Goal: Task Accomplishment & Management: Manage account settings

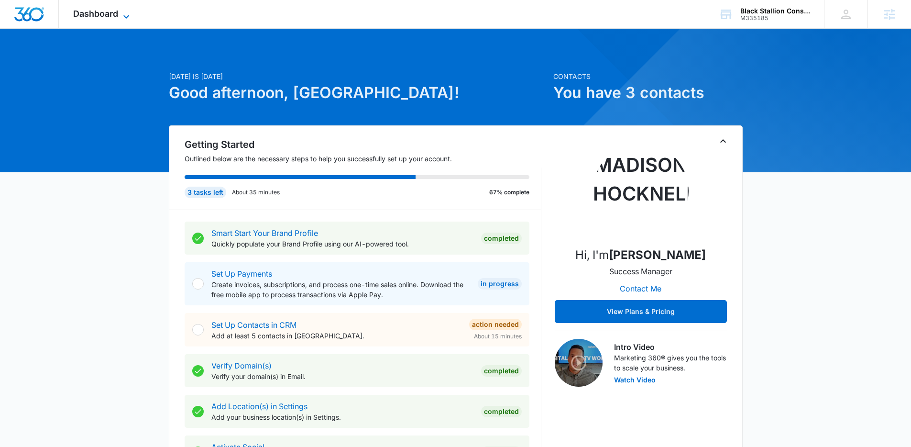
click at [93, 14] on span "Dashboard" at bounding box center [95, 14] width 45 height 10
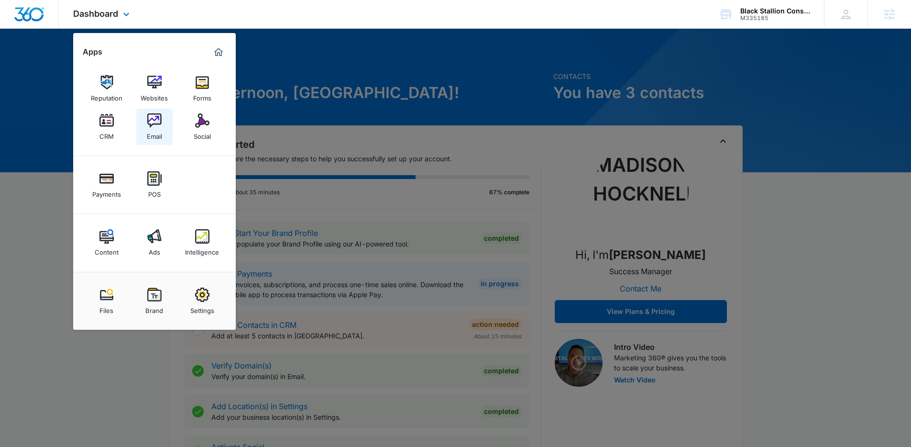
click at [154, 119] on img at bounding box center [154, 120] width 14 height 14
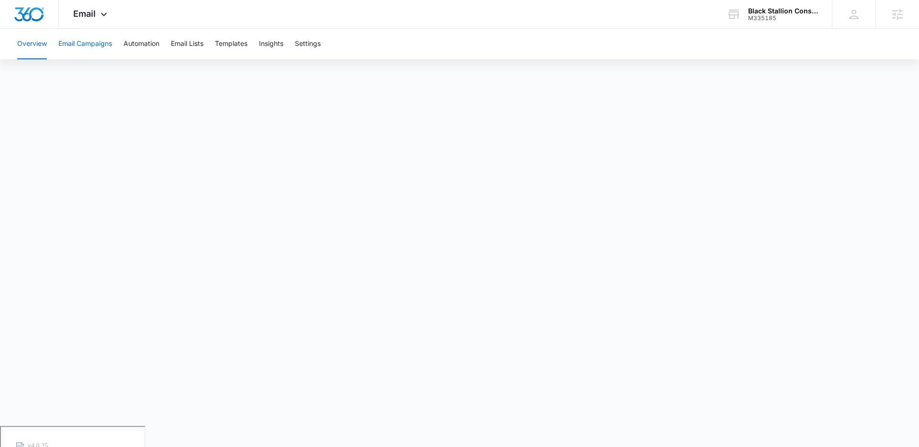
click at [93, 49] on button "Email Campaigns" at bounding box center [85, 44] width 54 height 31
click at [144, 36] on button "Automation" at bounding box center [141, 44] width 36 height 31
click at [80, 34] on button "Email Campaigns" at bounding box center [85, 44] width 54 height 31
click at [35, 50] on button "Overview" at bounding box center [32, 44] width 30 height 31
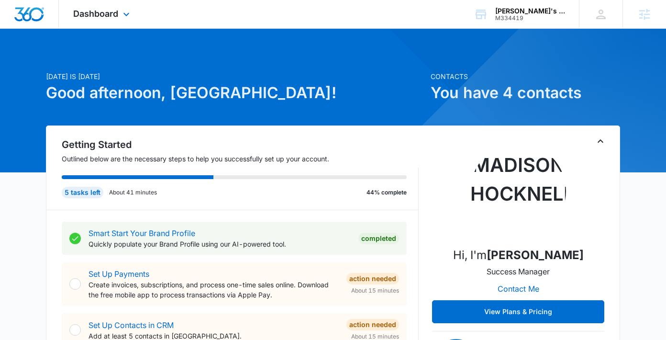
click at [110, 19] on div "Dashboard Apps Reputation Forms CRM Email Social Payments POS Content Ads Intel…" at bounding box center [103, 14] width 88 height 28
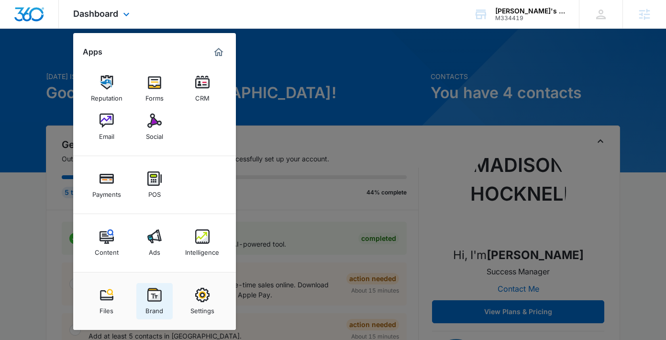
click at [154, 291] on img at bounding box center [154, 295] width 14 height 14
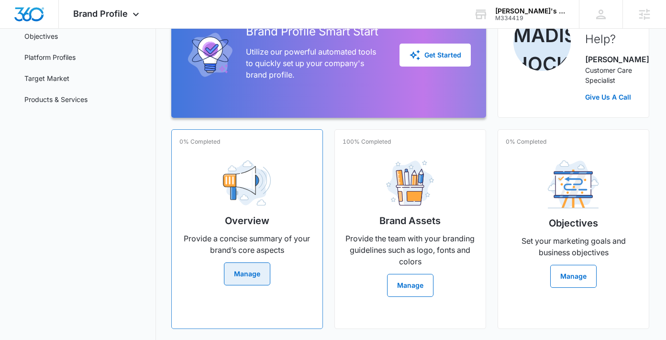
scroll to position [150, 0]
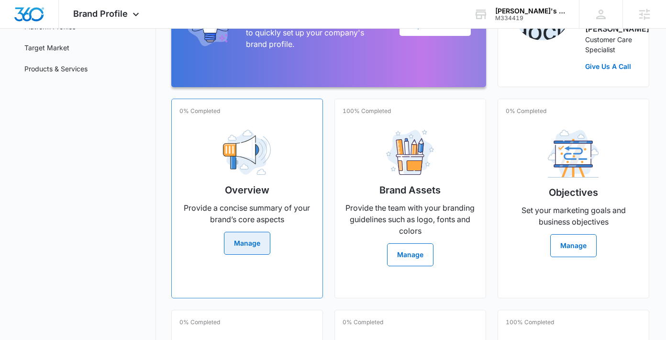
click at [253, 255] on button "Manage" at bounding box center [247, 243] width 46 height 23
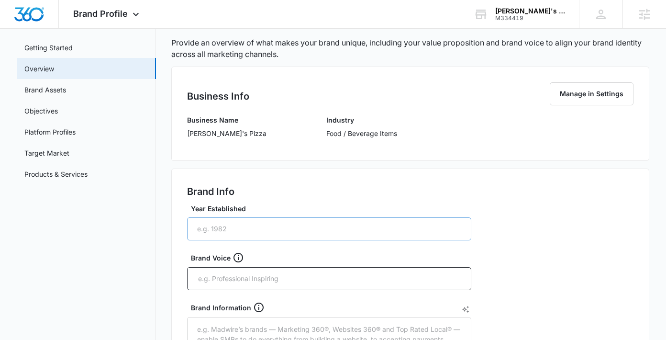
scroll to position [44, 0]
click at [265, 230] on input "Year Established" at bounding box center [329, 229] width 284 height 23
type input "2025"
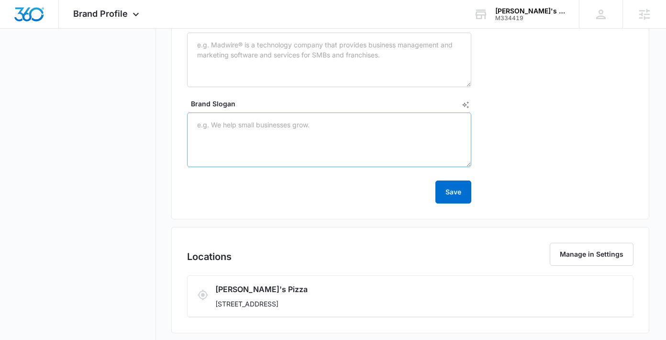
scroll to position [455, 0]
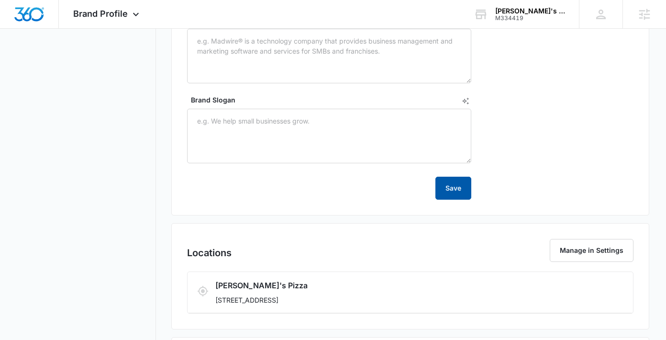
click at [440, 198] on button "Save" at bounding box center [453, 188] width 36 height 23
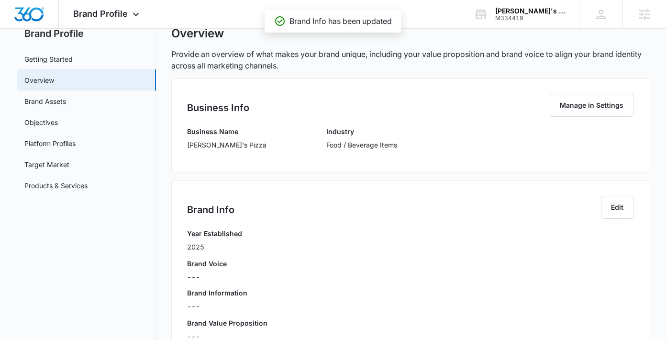
scroll to position [0, 0]
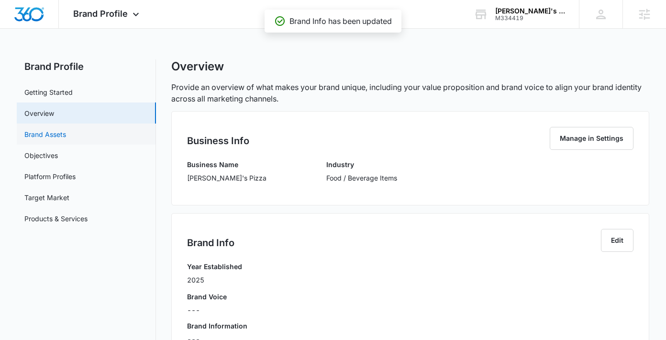
click at [66, 138] on link "Brand Assets" at bounding box center [45, 134] width 42 height 10
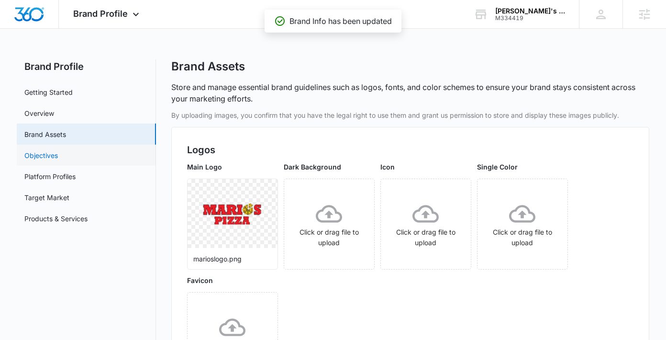
click at [58, 158] on link "Objectives" at bounding box center [40, 155] width 33 height 10
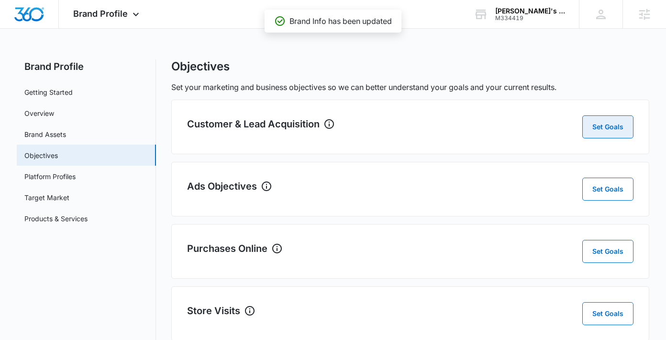
click at [615, 132] on button "Set Goals" at bounding box center [607, 126] width 51 height 23
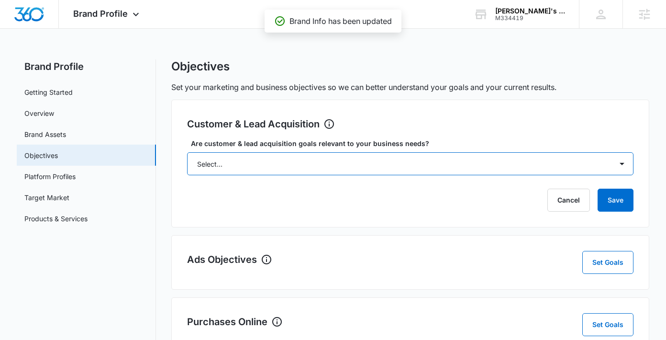
click at [267, 172] on select "Select... Yes No Yes, but don't currently have the data" at bounding box center [410, 163] width 446 height 23
select select "yes, but later"
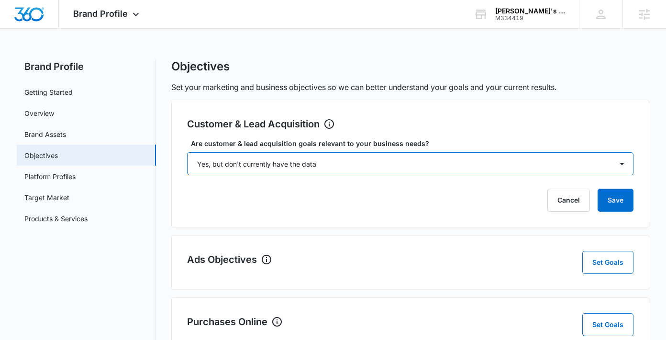
click at [187, 152] on select "Select... Yes No Yes, but don't currently have the data" at bounding box center [410, 163] width 446 height 23
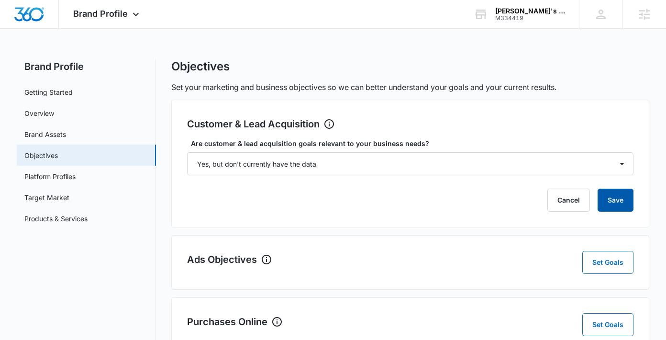
click at [617, 198] on button "Save" at bounding box center [616, 200] width 36 height 23
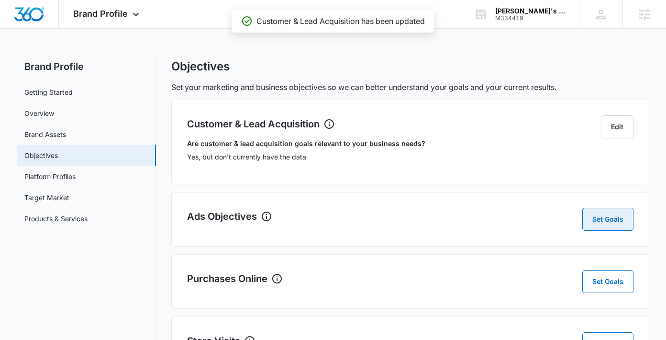
click at [606, 222] on button "Set Goals" at bounding box center [607, 219] width 51 height 23
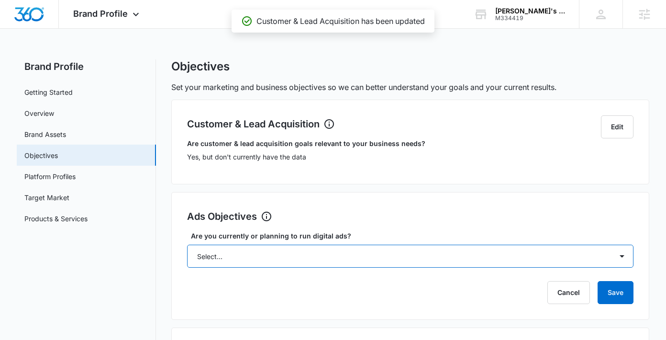
click at [279, 253] on select "Select... Yes No Yes, but don't currently have the data" at bounding box center [410, 256] width 446 height 23
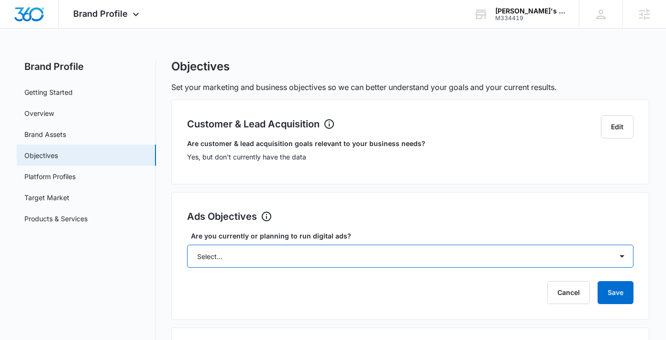
select select "yes"
click at [187, 245] on select "Select... Yes No Yes, but don't currently have the data" at bounding box center [410, 256] width 446 height 23
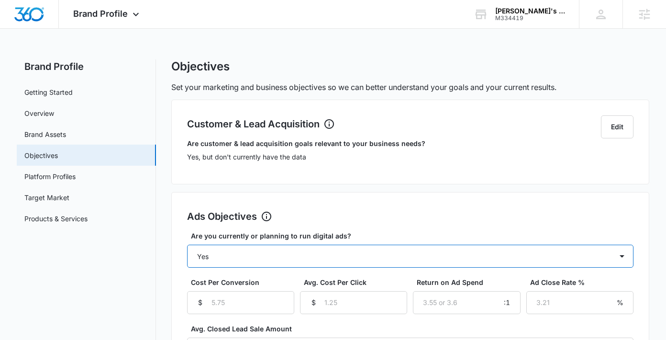
scroll to position [70, 0]
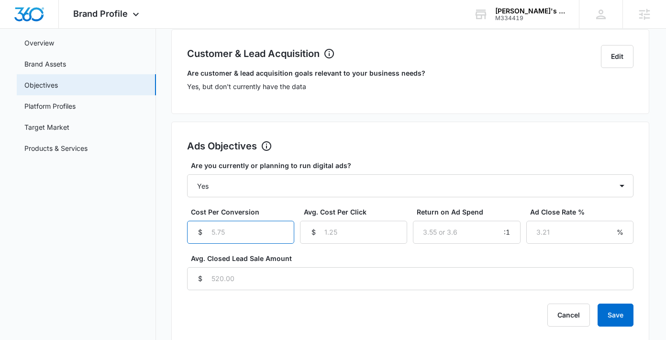
click at [227, 237] on input "Cost Per Conversion" at bounding box center [240, 232] width 107 height 23
type input "7.46"
click at [337, 233] on input "Avg. Cost Per Click" at bounding box center [353, 232] width 107 height 23
type input "1.23"
click at [460, 231] on input "Return on Ad Spend" at bounding box center [466, 232] width 107 height 23
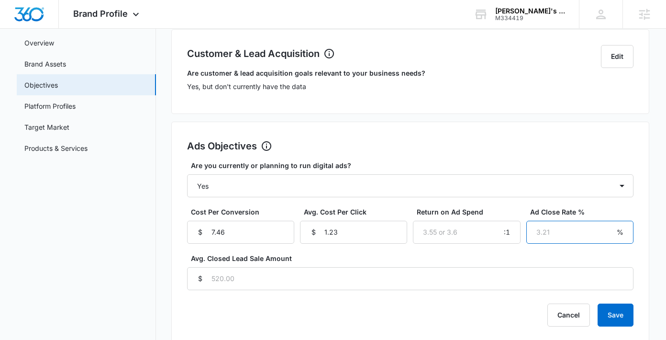
click at [537, 234] on input "Ad Close Rate %" at bounding box center [579, 232] width 107 height 23
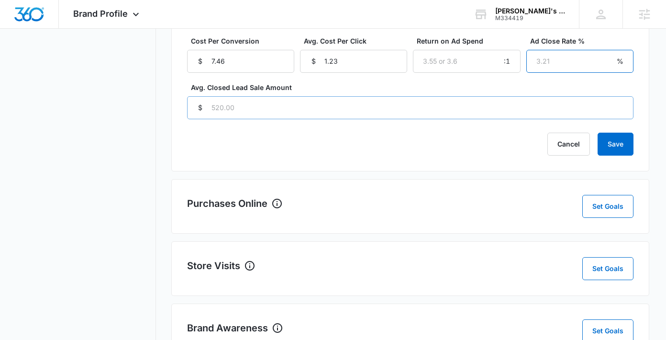
scroll to position [275, 0]
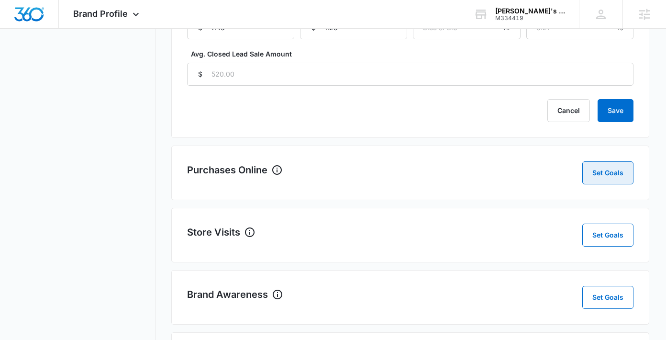
click at [609, 172] on button "Set Goals" at bounding box center [607, 172] width 51 height 23
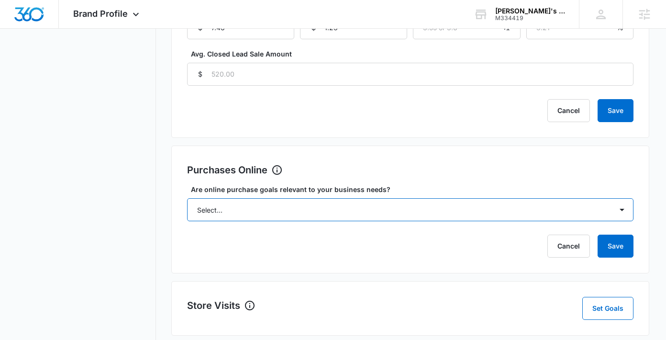
click at [269, 207] on select "Select... Yes No Yes, but don't currently have the data" at bounding box center [410, 209] width 446 height 23
select select "yes, but later"
click at [187, 198] on select "Select... Yes No Yes, but don't currently have the data" at bounding box center [410, 209] width 446 height 23
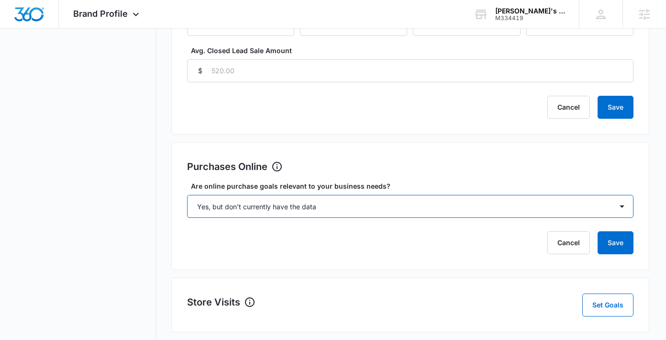
scroll to position [256, 0]
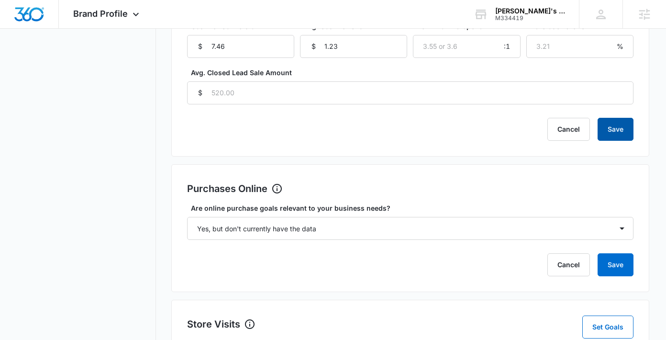
click at [621, 136] on button "Save" at bounding box center [616, 129] width 36 height 23
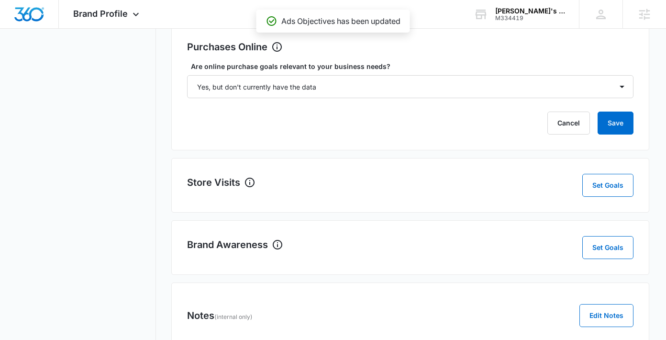
scroll to position [324, 0]
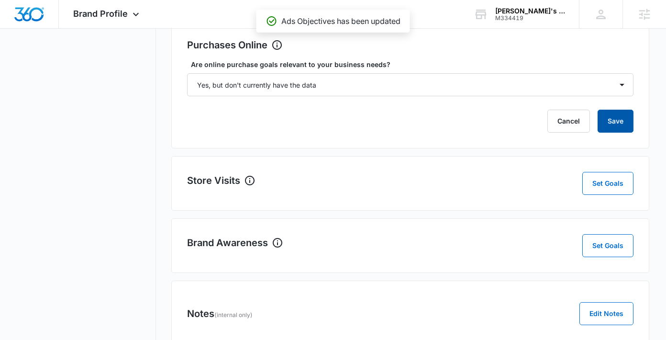
click at [622, 127] on button "Save" at bounding box center [616, 121] width 36 height 23
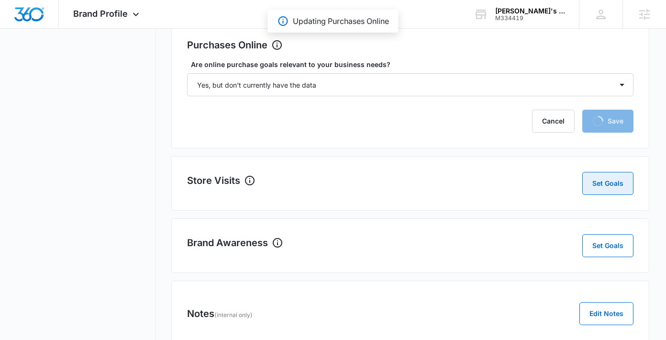
click at [626, 189] on button "Set Goals" at bounding box center [607, 183] width 51 height 23
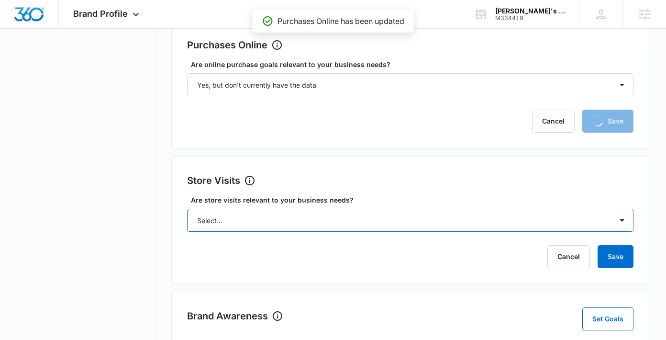
click at [265, 225] on select "Select... Yes No Yes, but don't currently have the data" at bounding box center [410, 220] width 446 height 23
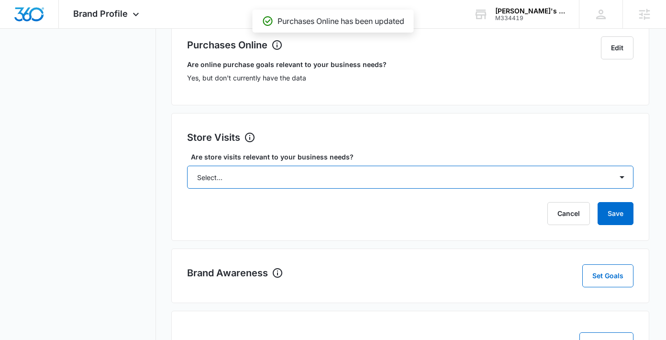
select select "yes, but later"
click at [187, 166] on select "Select... Yes No Yes, but don't currently have the data" at bounding box center [410, 177] width 446 height 23
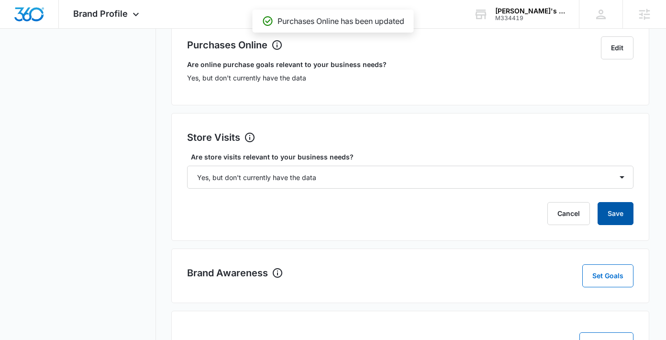
click at [621, 212] on button "Save" at bounding box center [616, 213] width 36 height 23
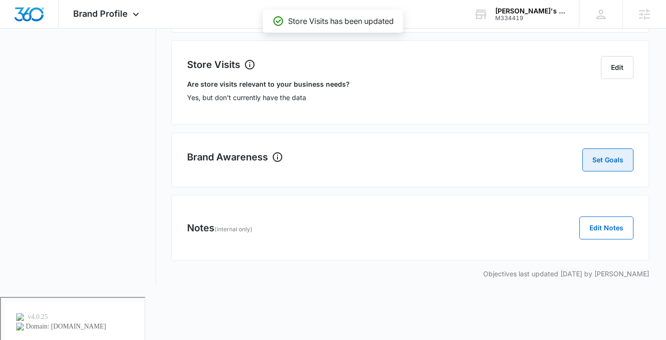
scroll to position [354, 0]
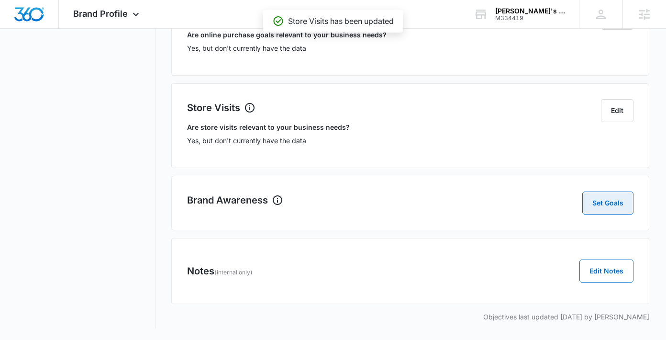
click at [610, 204] on button "Set Goals" at bounding box center [607, 202] width 51 height 23
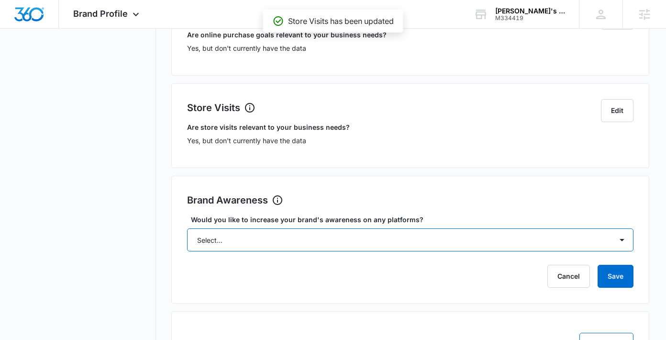
click at [358, 240] on select "Select... Yes No" at bounding box center [410, 239] width 446 height 23
select select "yes"
click at [187, 228] on select "Select... Yes No" at bounding box center [410, 239] width 446 height 23
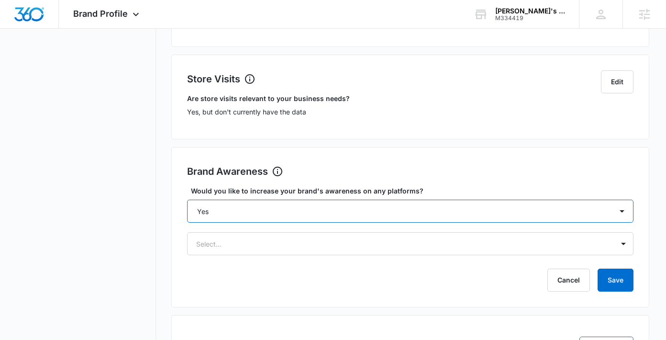
scroll to position [459, 0]
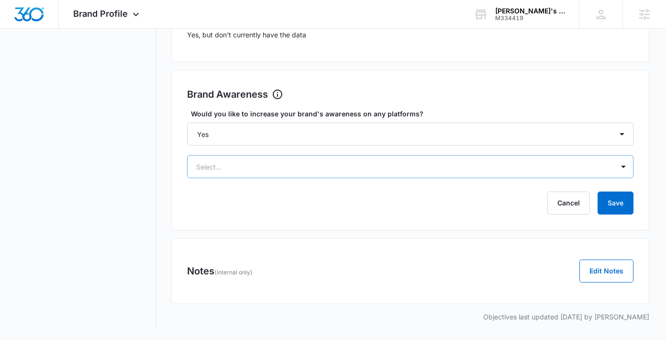
click at [444, 170] on div at bounding box center [398, 167] width 405 height 12
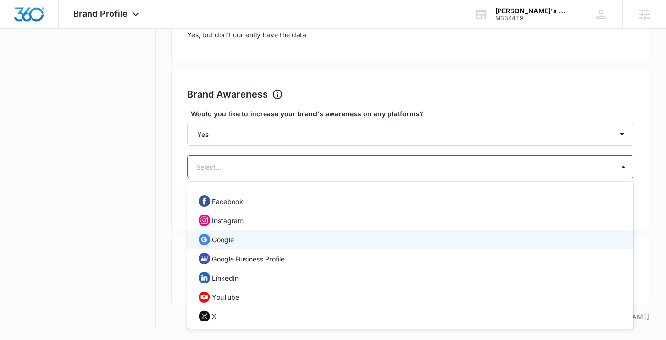
click at [254, 232] on div "Google" at bounding box center [410, 239] width 446 height 19
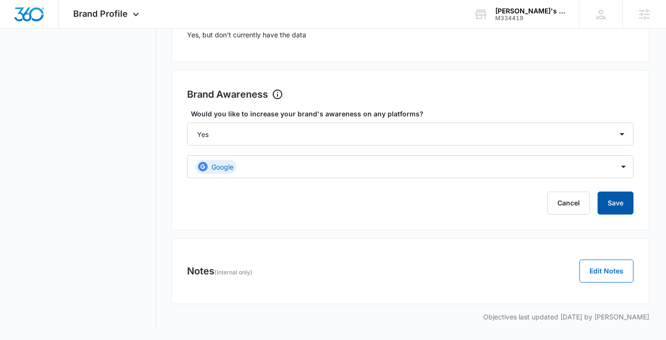
click at [613, 203] on button "Save" at bounding box center [616, 202] width 36 height 23
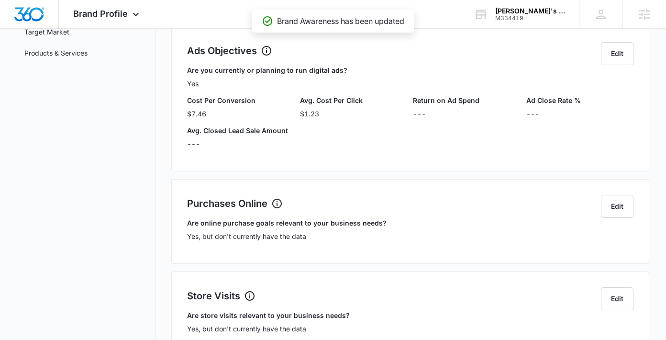
scroll to position [0, 0]
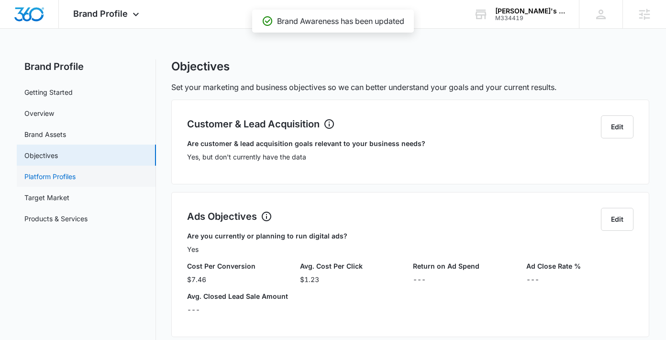
click at [51, 176] on link "Platform Profiles" at bounding box center [49, 176] width 51 height 10
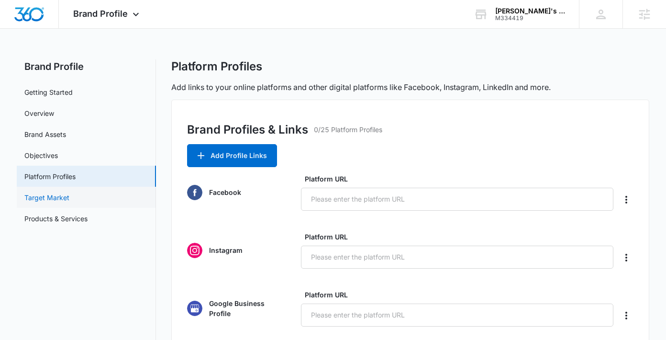
click at [69, 192] on link "Target Market" at bounding box center [46, 197] width 45 height 10
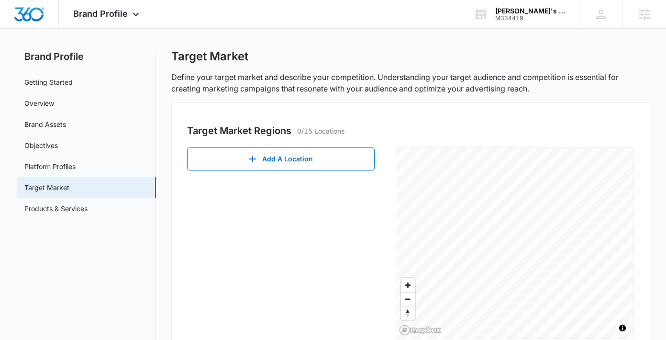
scroll to position [15, 0]
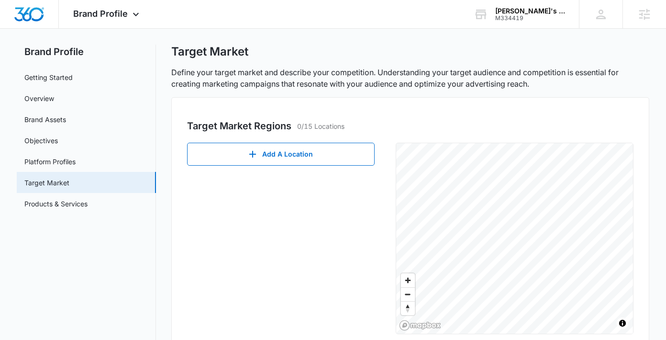
click at [251, 136] on div "Target Market Regions 0/15 Locations Add A Location © Mapbox © OpenStreetMap Im…" at bounding box center [410, 223] width 478 height 253
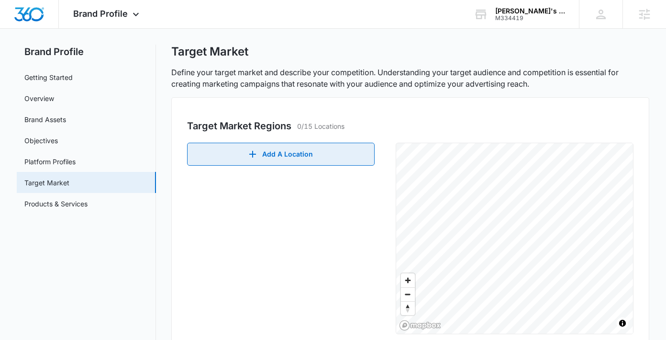
click at [248, 154] on icon "button" at bounding box center [252, 153] width 11 height 11
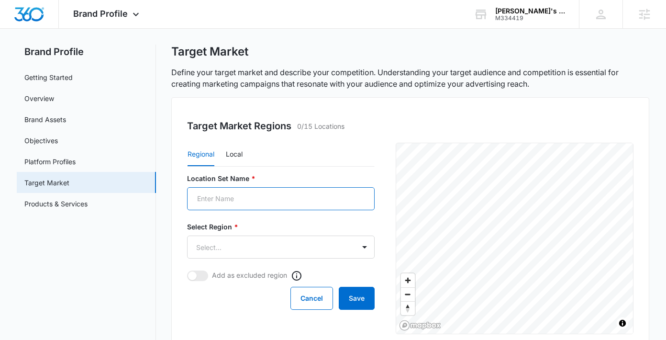
click at [226, 202] on input "Location Set Name *" at bounding box center [281, 198] width 188 height 23
type input "Anniston, AL"
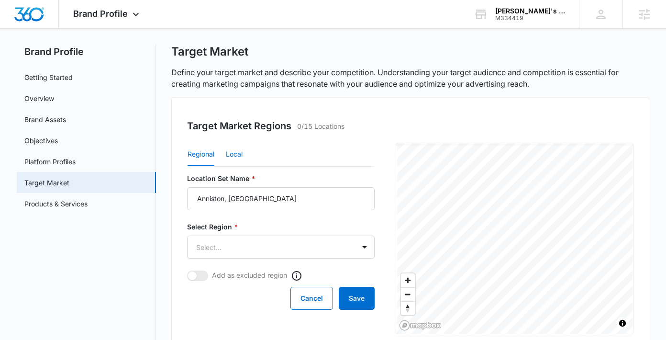
click at [230, 145] on button "Local" at bounding box center [234, 154] width 17 height 23
click at [207, 152] on button "Regional" at bounding box center [201, 154] width 27 height 23
click at [248, 153] on div "Regional Local" at bounding box center [281, 155] width 188 height 24
click at [237, 155] on button "Local" at bounding box center [234, 154] width 17 height 23
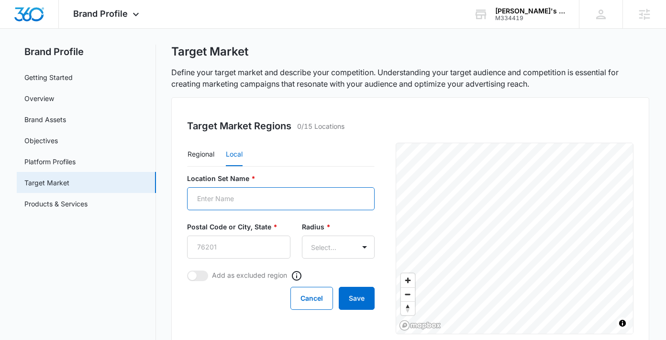
click at [233, 198] on input "Location Set Name *" at bounding box center [281, 198] width 188 height 23
paste input "2485 US HWY 431 N, Anniston, AL 36206"
type input "2485 US HWY 431 N, Anniston, AL 36206"
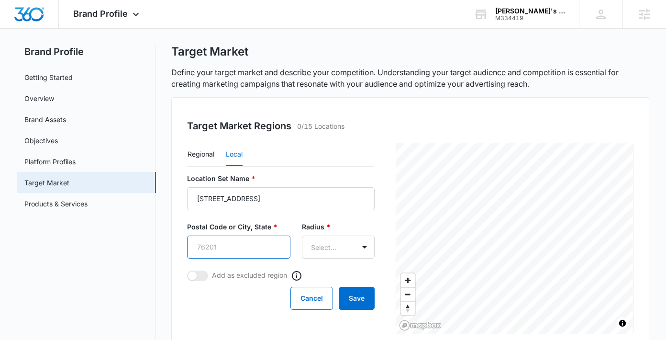
click at [245, 242] on input "Postal Code or City, State *" at bounding box center [238, 246] width 103 height 23
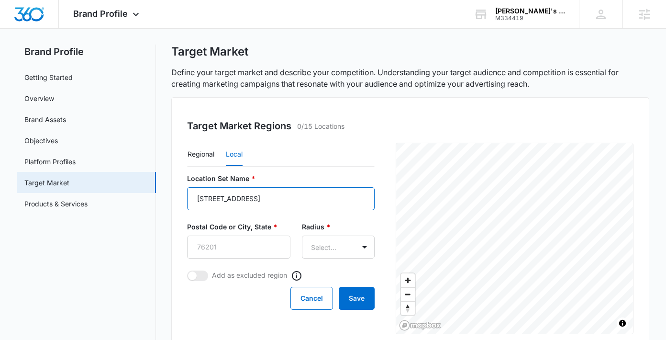
click at [316, 199] on input "2485 US HWY 431 N, Anniston, AL 36206" at bounding box center [281, 198] width 188 height 23
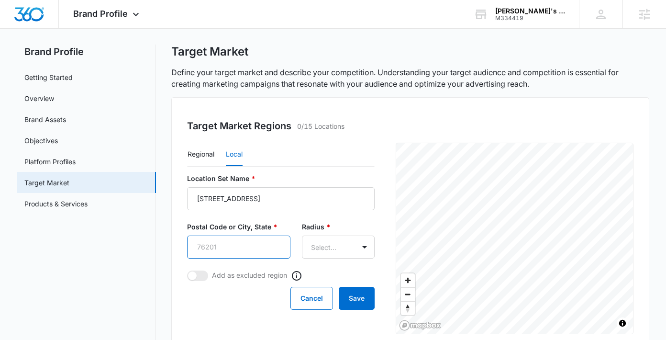
click at [214, 245] on input "Postal Code or City, State *" at bounding box center [238, 246] width 103 height 23
paste input "36206"
type input "36206"
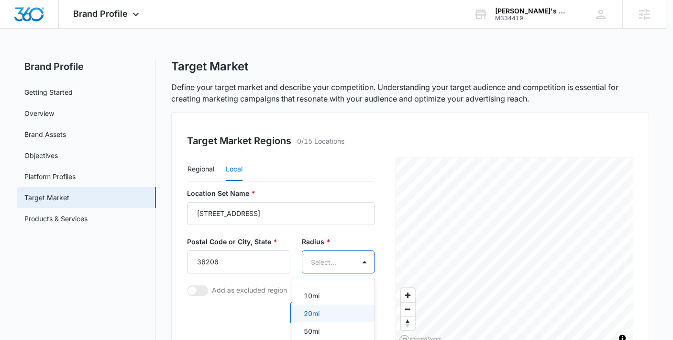
click at [321, 316] on div "20mi" at bounding box center [332, 313] width 57 height 10
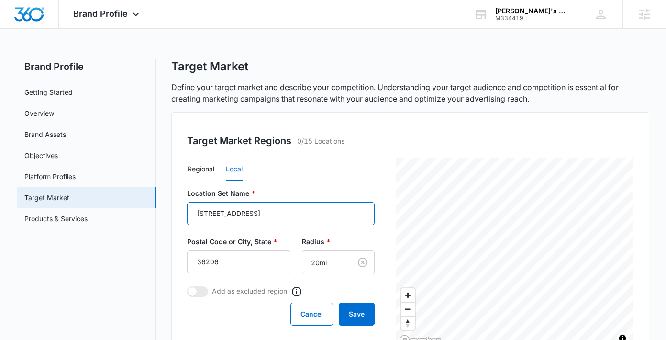
click at [227, 216] on input "2485 US HWY 431 N, Anniston, AL 36206" at bounding box center [281, 213] width 188 height 23
type input "d"
paste input "36206"
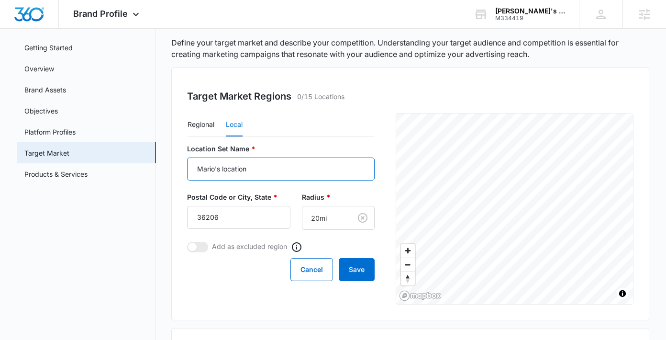
scroll to position [75, 0]
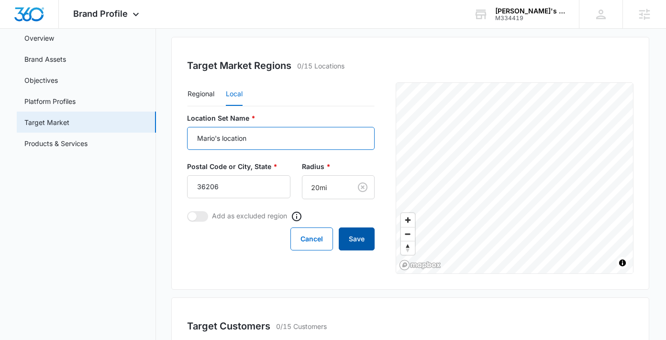
type input "Mario's location"
click at [360, 236] on button "Save" at bounding box center [357, 238] width 36 height 23
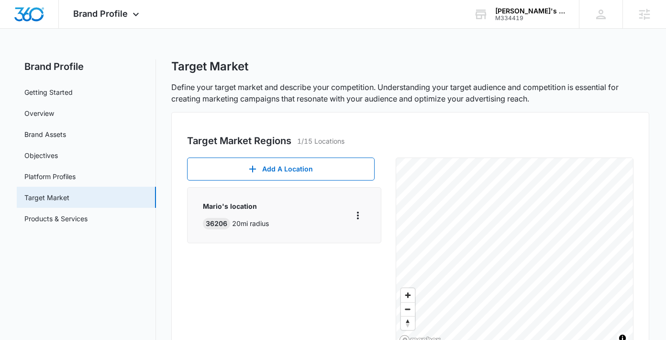
scroll to position [338, 0]
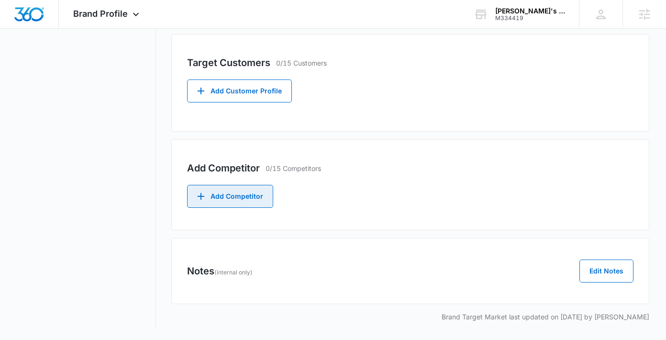
click at [251, 189] on button "Add Competitor" at bounding box center [230, 196] width 86 height 23
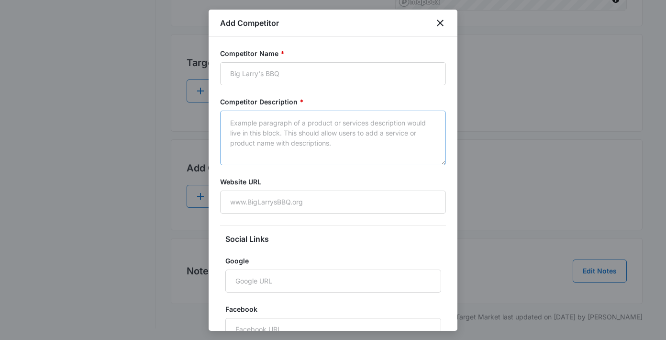
scroll to position [259, 0]
click at [437, 25] on icon "close" at bounding box center [440, 23] width 7 height 7
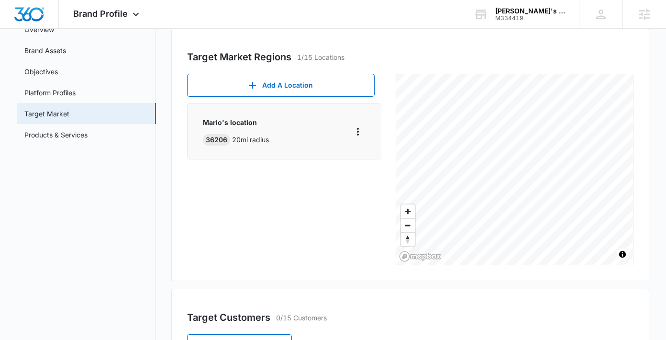
scroll to position [0, 0]
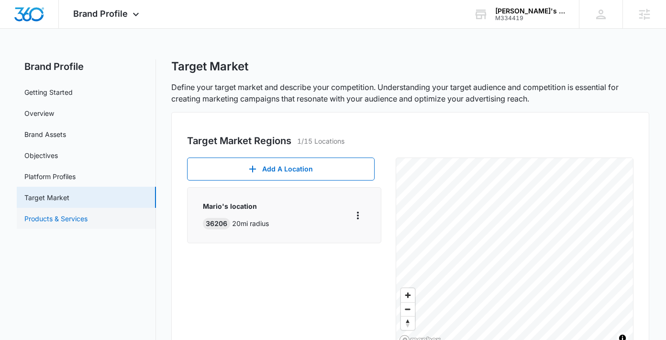
click at [44, 220] on link "Products & Services" at bounding box center [55, 218] width 63 height 10
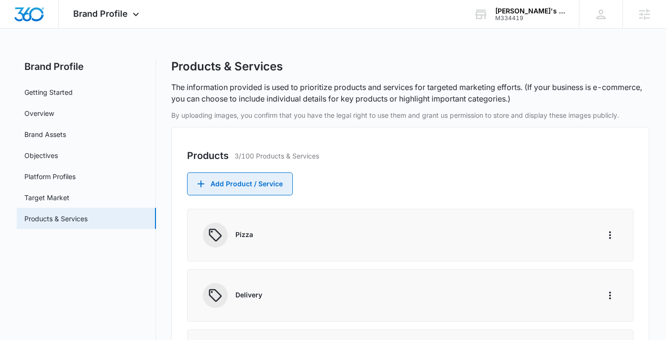
click at [230, 186] on button "Add Product / Service" at bounding box center [240, 183] width 106 height 23
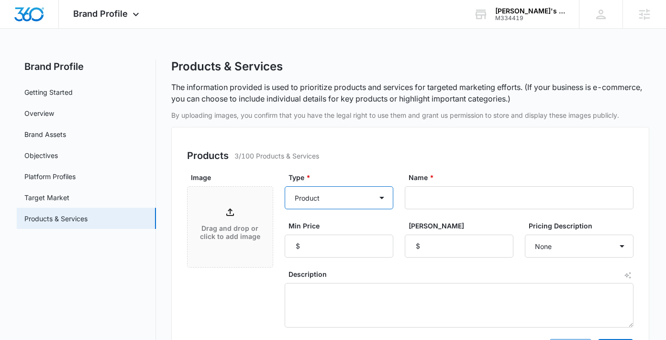
click at [334, 201] on select "Product Product category Service Service category" at bounding box center [339, 197] width 109 height 23
select select "product-category"
click at [285, 186] on select "Product Product category Service Service category" at bounding box center [339, 197] width 109 height 23
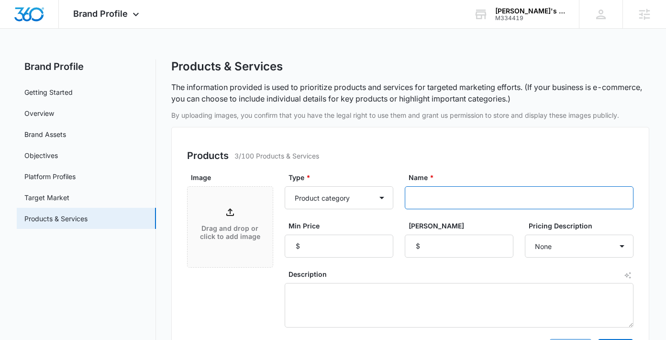
click at [434, 200] on input "Name *" at bounding box center [519, 197] width 229 height 23
type input "Build Your Own"
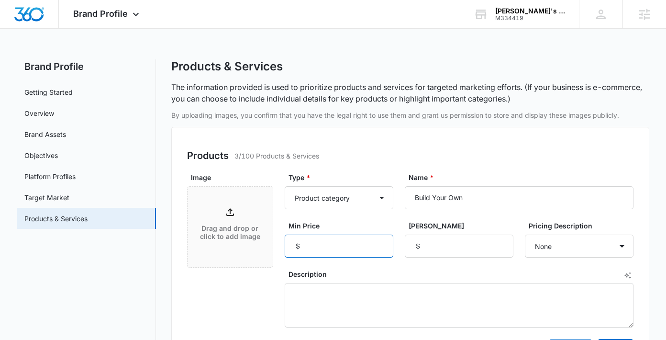
click at [382, 245] on input "Min Price" at bounding box center [339, 245] width 109 height 23
type input "6.95"
click at [456, 248] on input "Max Price" at bounding box center [459, 245] width 109 height 23
type input "11.95"
click at [563, 249] on select "None Each Per month Per year Per hour Per day" at bounding box center [579, 245] width 109 height 23
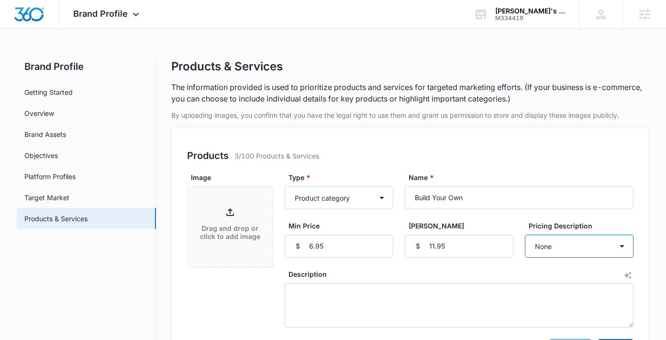
select select "each"
click at [525, 234] on select "None Each Per month Per year Per hour Per day" at bounding box center [579, 245] width 109 height 23
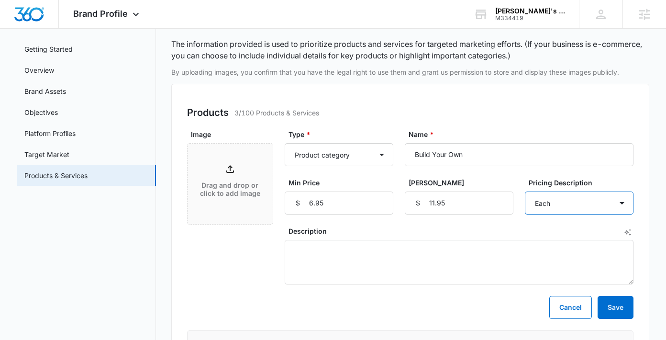
scroll to position [75, 0]
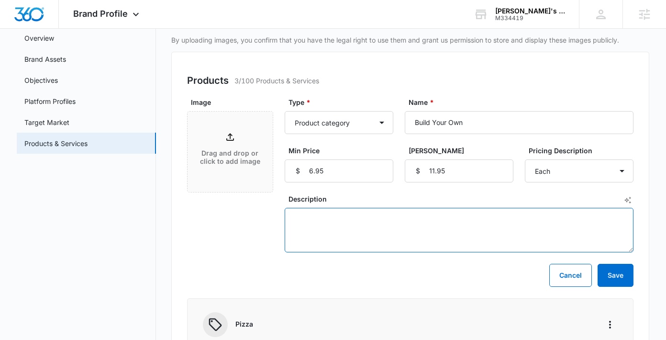
click at [331, 232] on textarea "Description" at bounding box center [459, 230] width 349 height 44
paste textarea "Choose Size, Toppings and Crust Style"
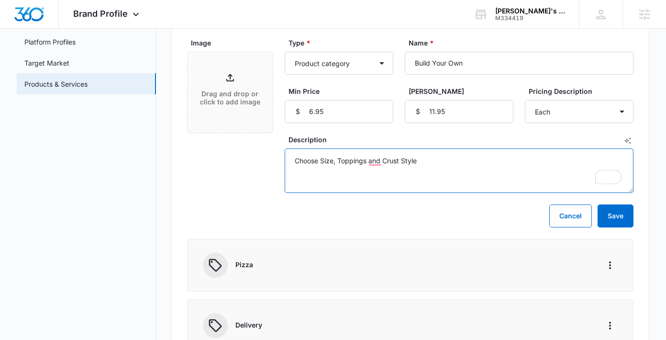
scroll to position [202, 0]
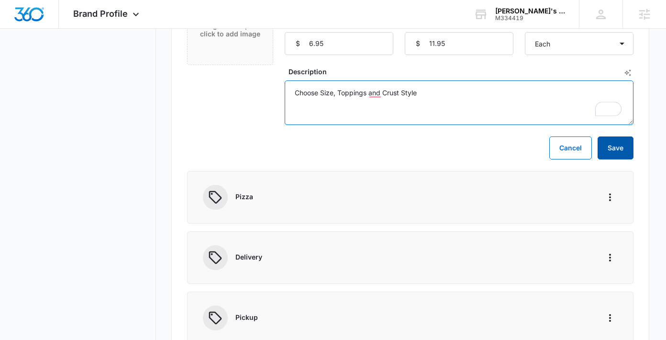
type textarea "Choose Size, Toppings and Crust Style"
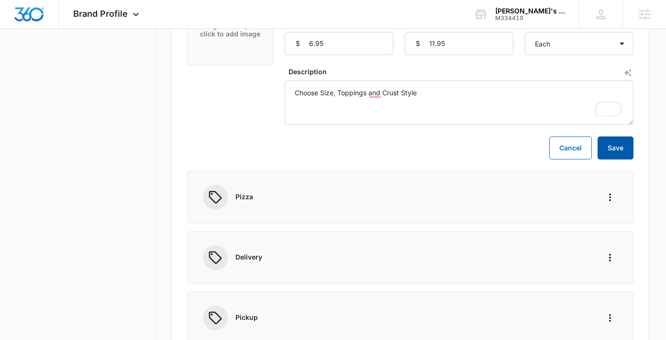
click at [608, 152] on button "Save" at bounding box center [616, 147] width 36 height 23
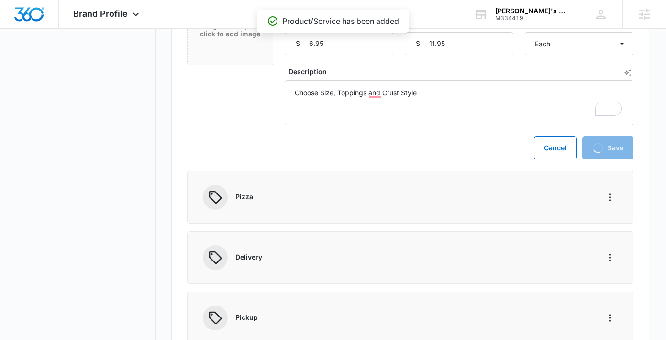
click at [212, 198] on icon at bounding box center [215, 196] width 15 height 15
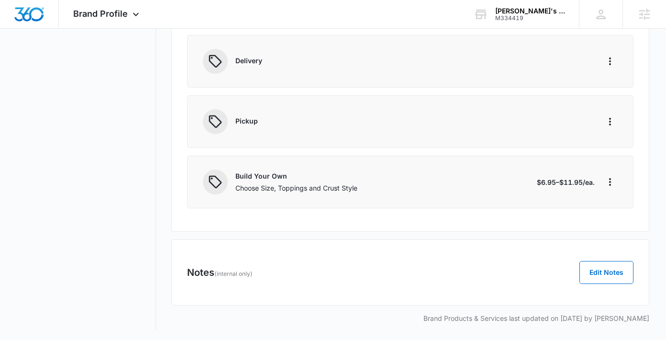
scroll to position [235, 0]
click at [613, 183] on icon "More" at bounding box center [609, 180] width 11 height 11
click at [618, 229] on div "Edit Delete" at bounding box center [630, 214] width 56 height 45
click at [610, 179] on icon "More" at bounding box center [610, 181] width 2 height 8
click at [617, 222] on div "Delete" at bounding box center [624, 221] width 20 height 7
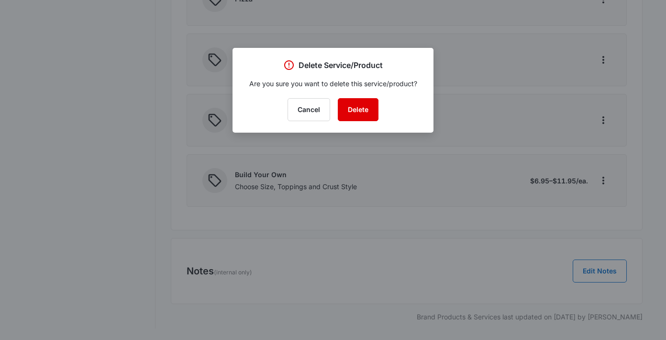
click at [356, 105] on button "Delete" at bounding box center [358, 109] width 41 height 23
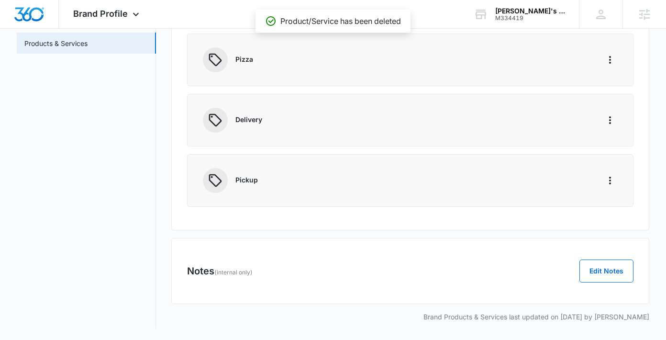
scroll to position [0, 0]
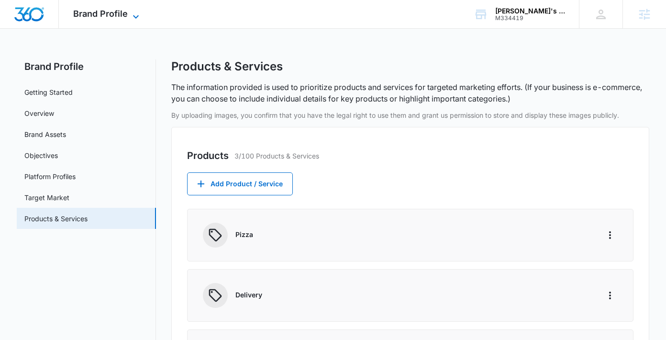
click at [78, 17] on span "Brand Profile" at bounding box center [100, 14] width 55 height 10
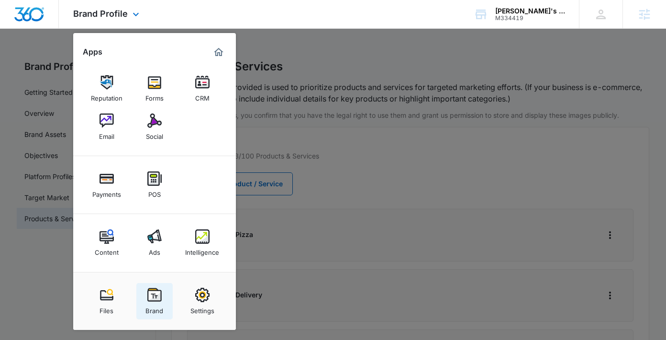
click at [143, 297] on link "Brand" at bounding box center [154, 301] width 36 height 36
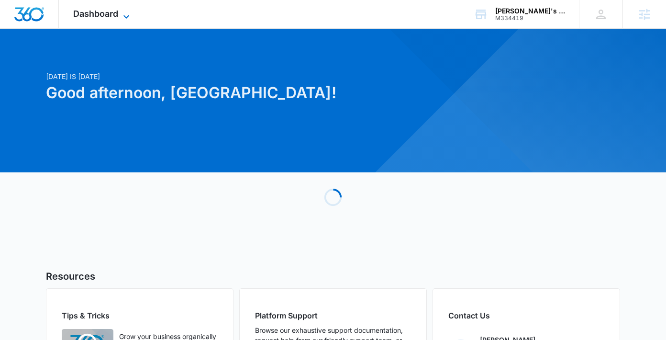
click at [95, 11] on span "Dashboard" at bounding box center [95, 14] width 45 height 10
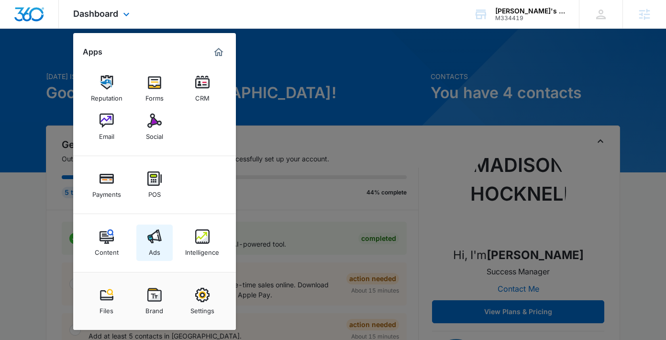
click at [158, 238] on img at bounding box center [154, 236] width 14 height 14
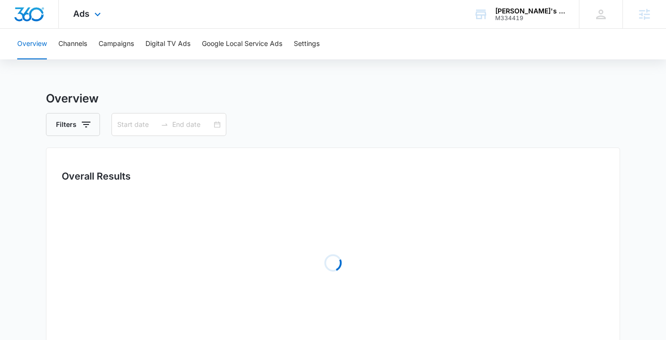
type input "[DATE]"
